Goal: Task Accomplishment & Management: Use online tool/utility

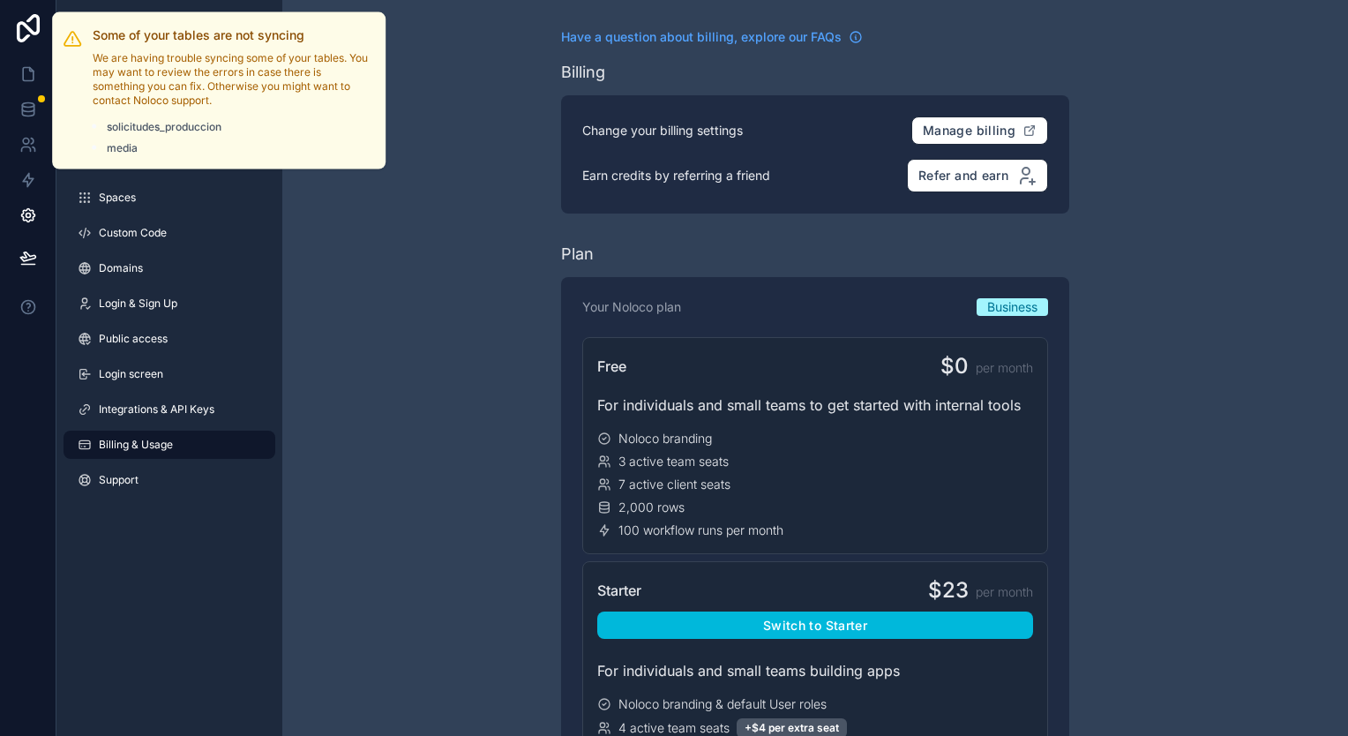
click at [36, 104] on link at bounding box center [28, 109] width 56 height 35
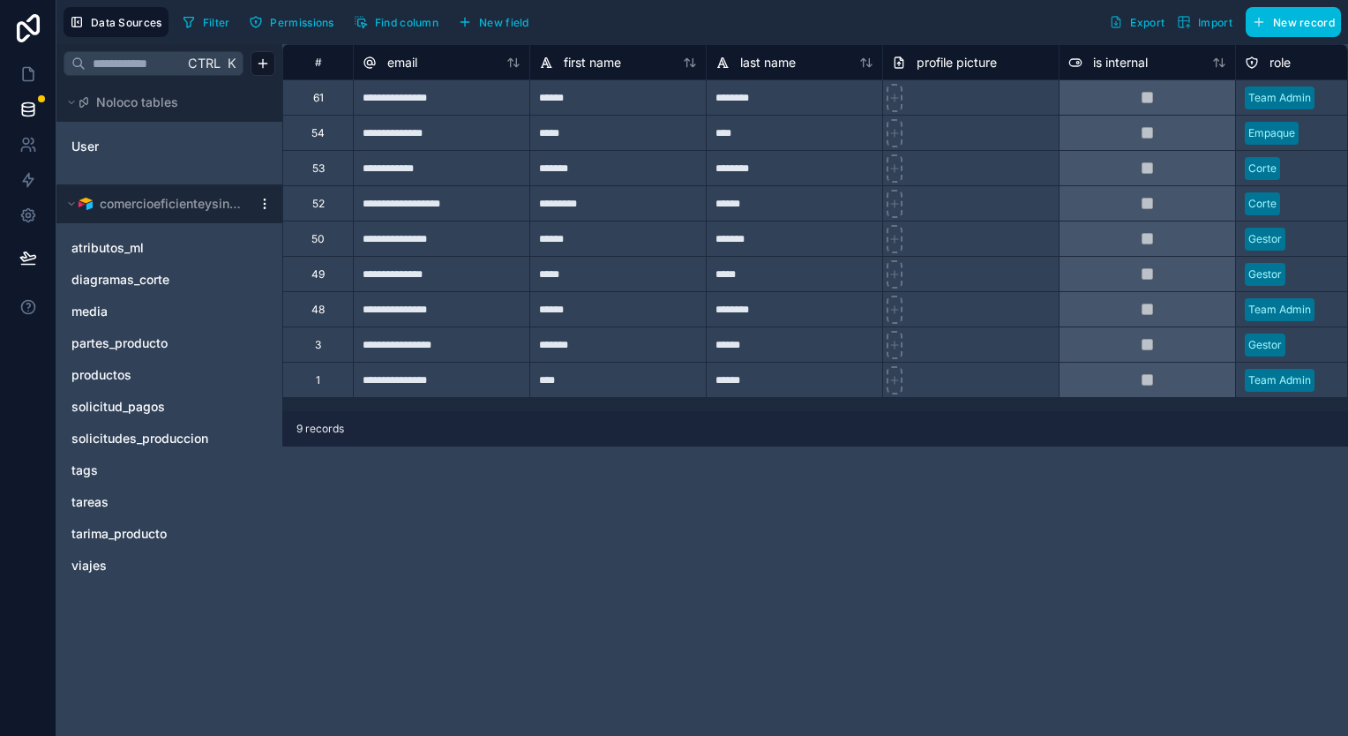
click at [146, 439] on span "solicitudes_produccion" at bounding box center [139, 439] width 137 height 18
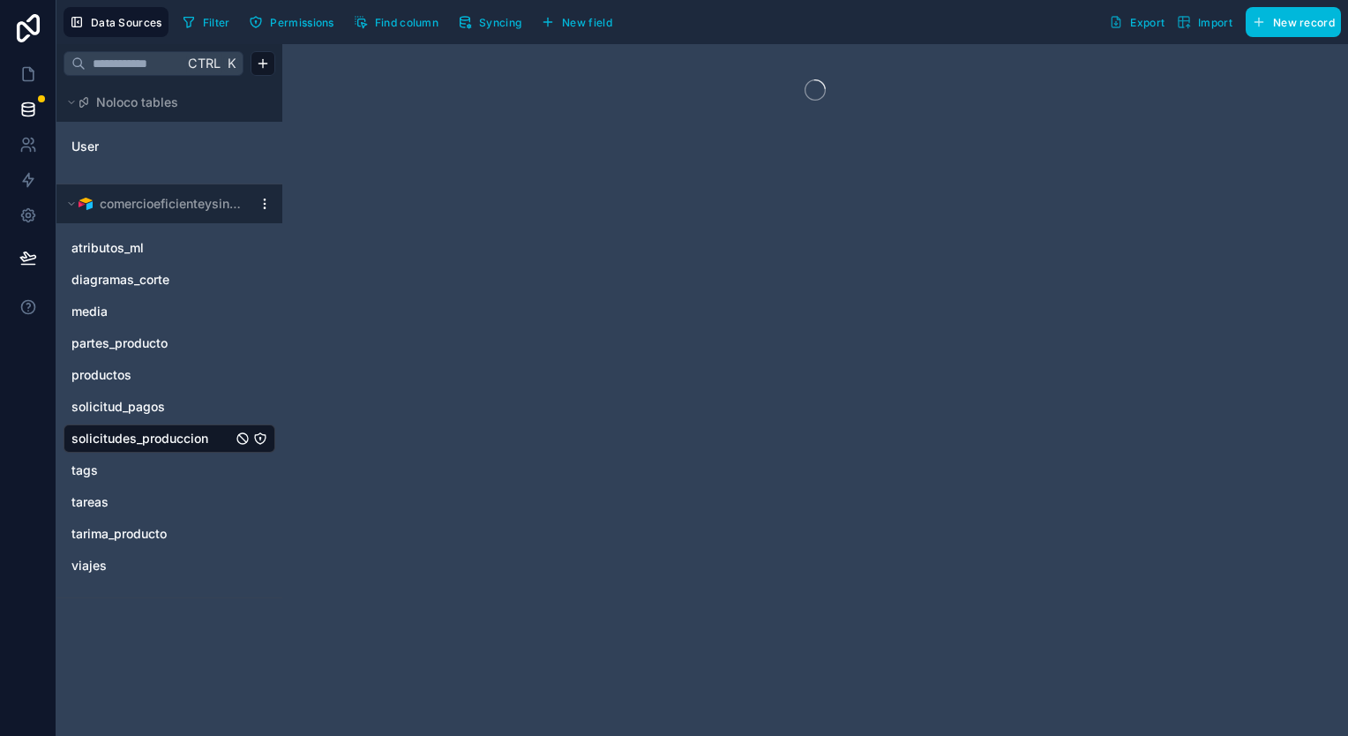
click at [496, 26] on span "Syncing" at bounding box center [500, 22] width 42 height 13
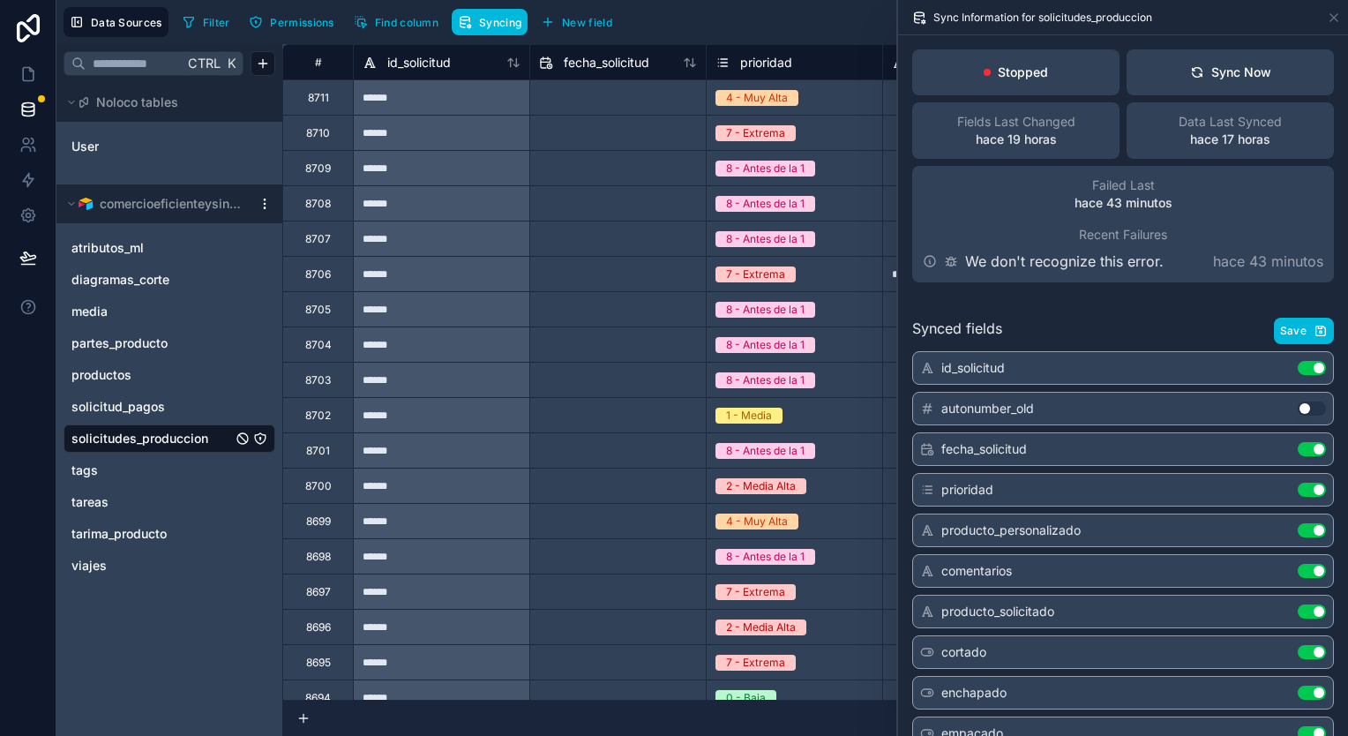
click at [1207, 49] on button "Sync Now" at bounding box center [1230, 72] width 207 height 46
click at [1203, 57] on button "Sync Now" at bounding box center [1230, 72] width 207 height 46
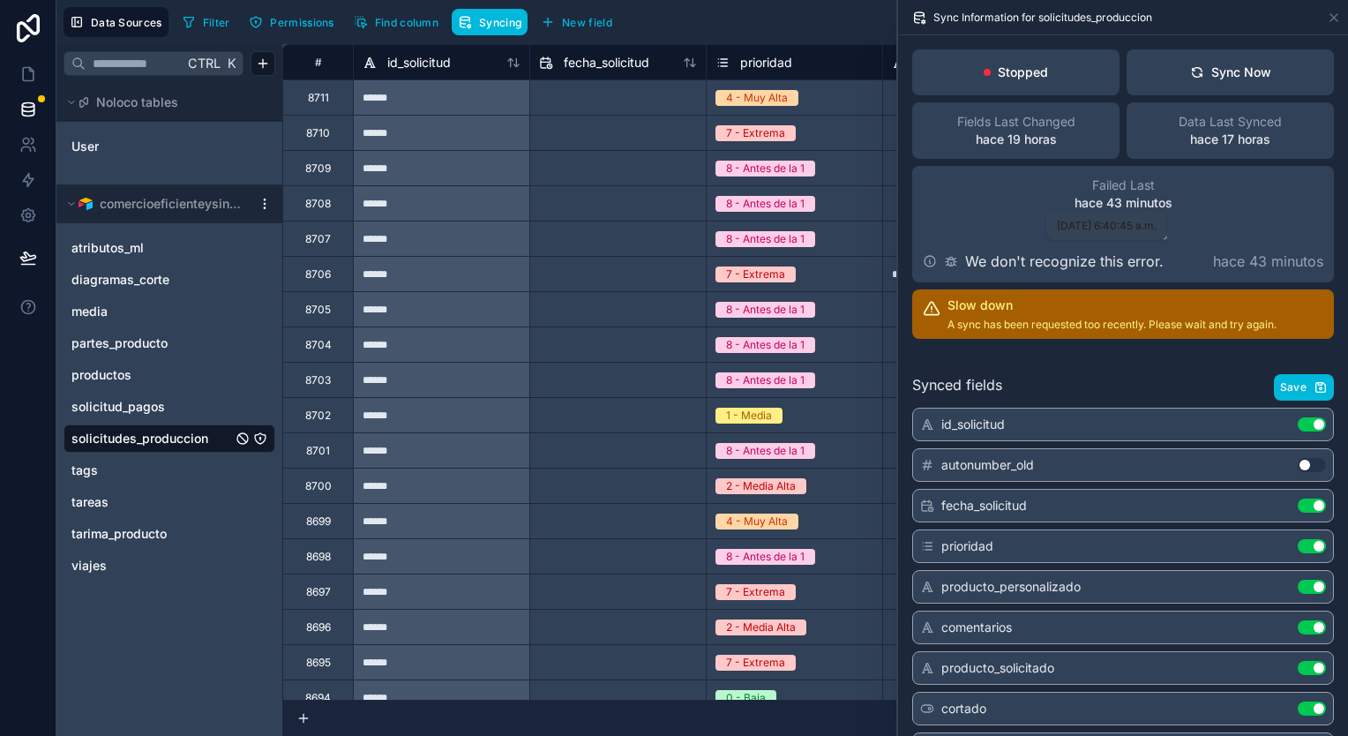
click at [1124, 199] on p "hace 43 minutos" at bounding box center [1124, 203] width 98 height 18
click at [36, 72] on link at bounding box center [28, 73] width 56 height 35
